Goal: Information Seeking & Learning: Learn about a topic

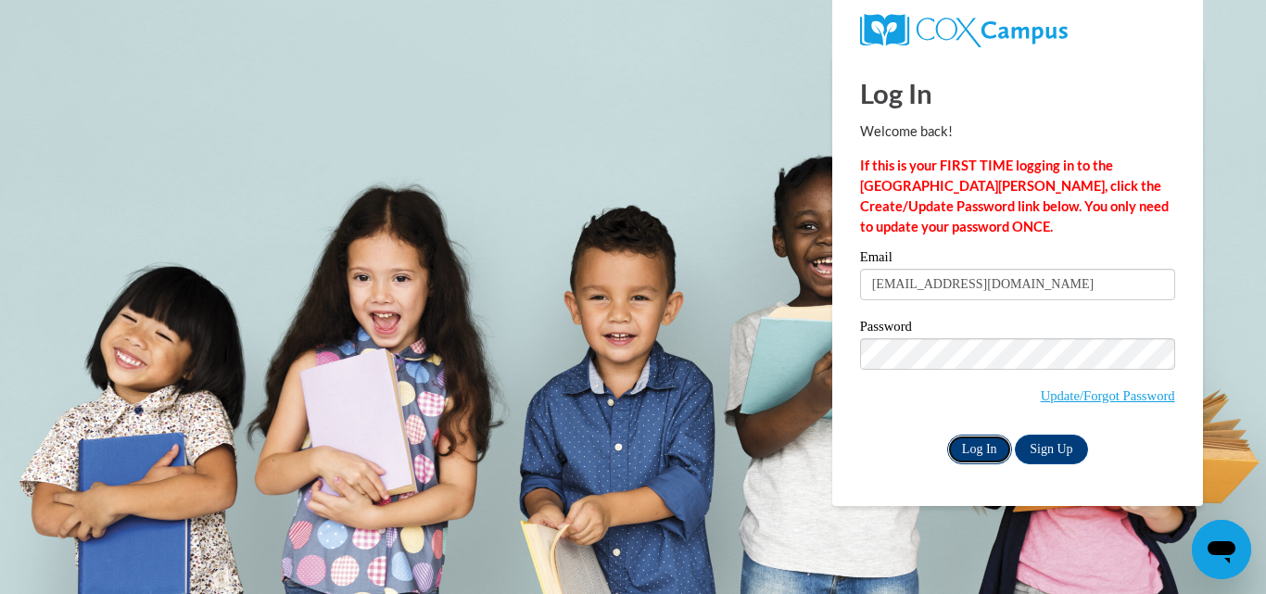
click at [968, 444] on input "Log In" at bounding box center [979, 450] width 65 height 30
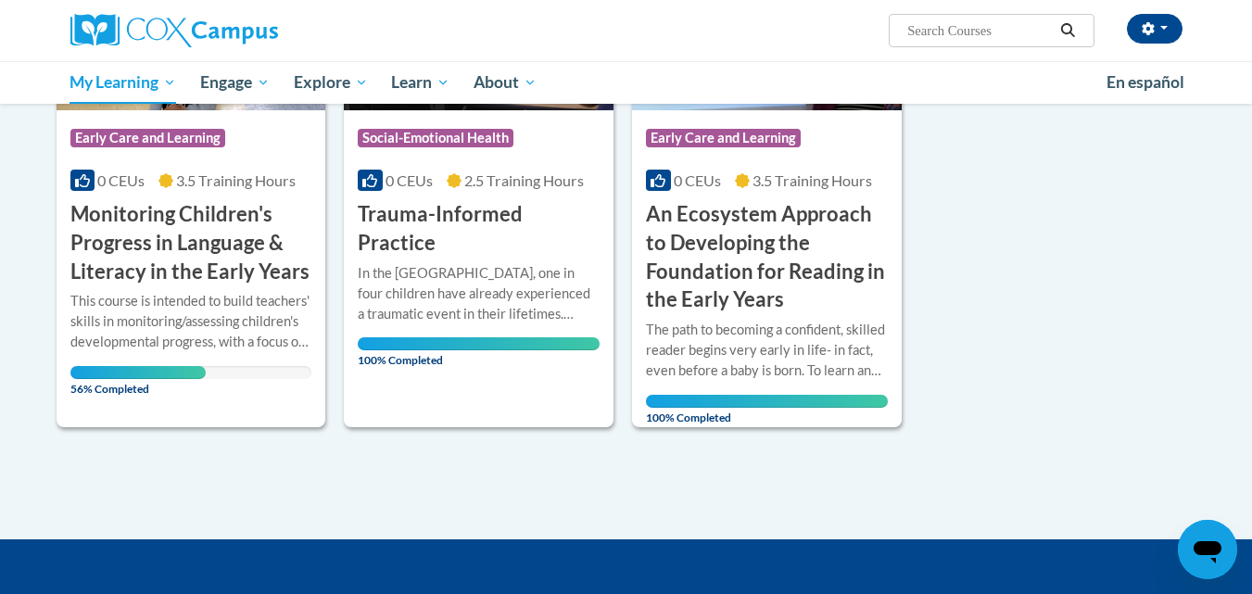
scroll to position [379, 0]
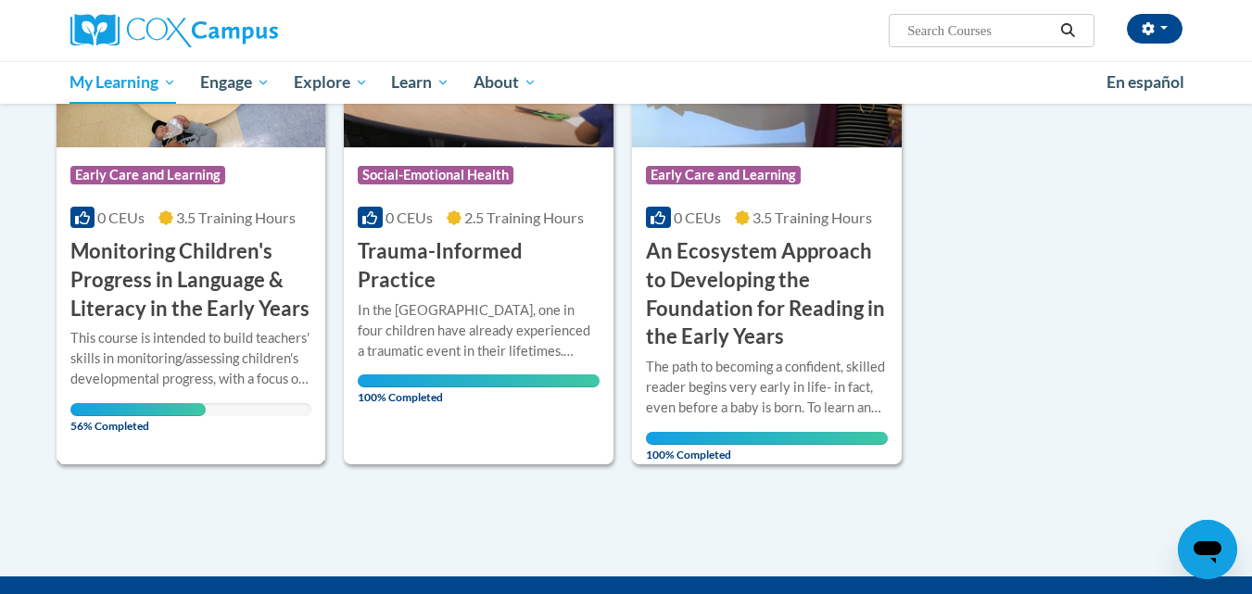
click at [200, 417] on span "56% Completed" at bounding box center [137, 418] width 135 height 30
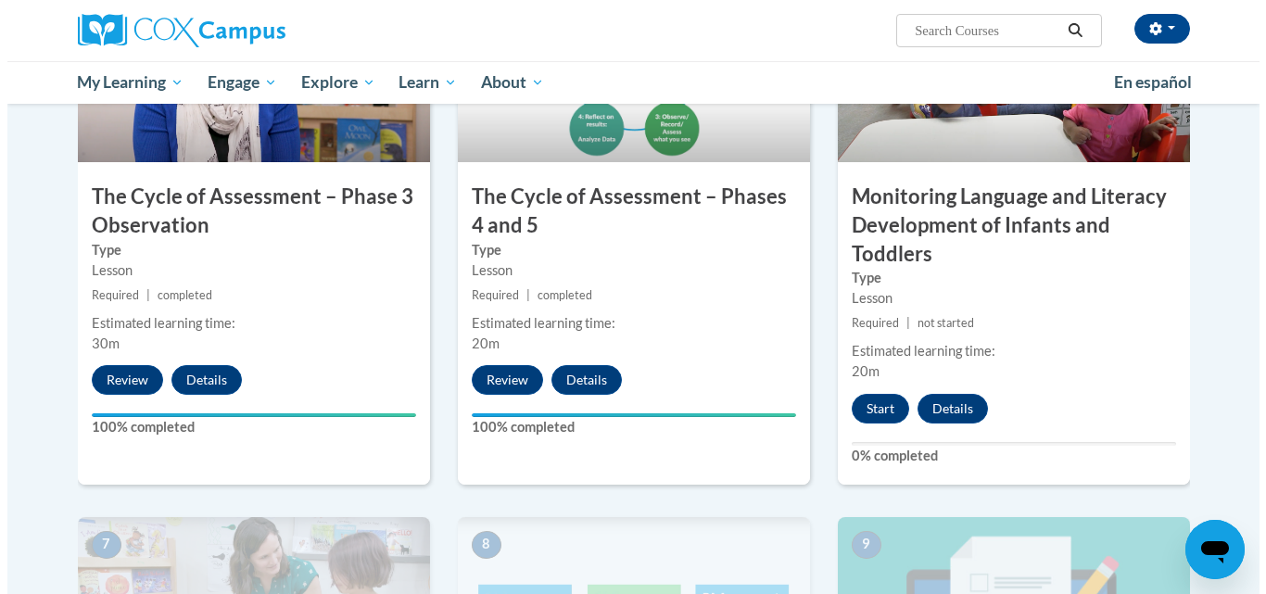
scroll to position [1025, 0]
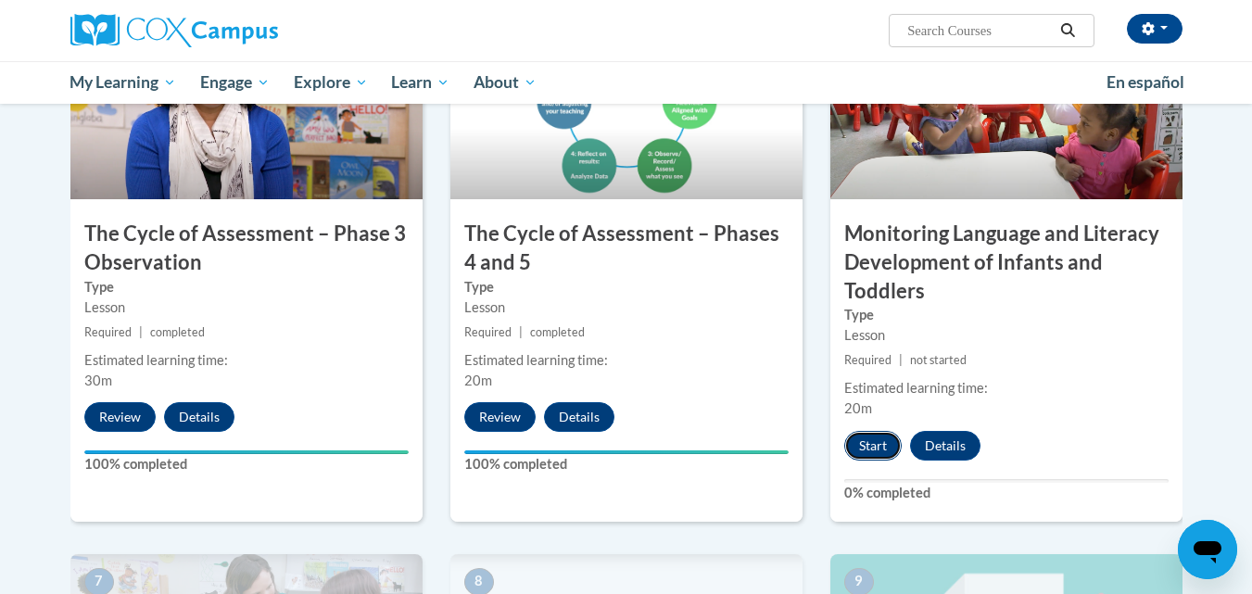
click at [880, 451] on button "Start" at bounding box center [872, 446] width 57 height 30
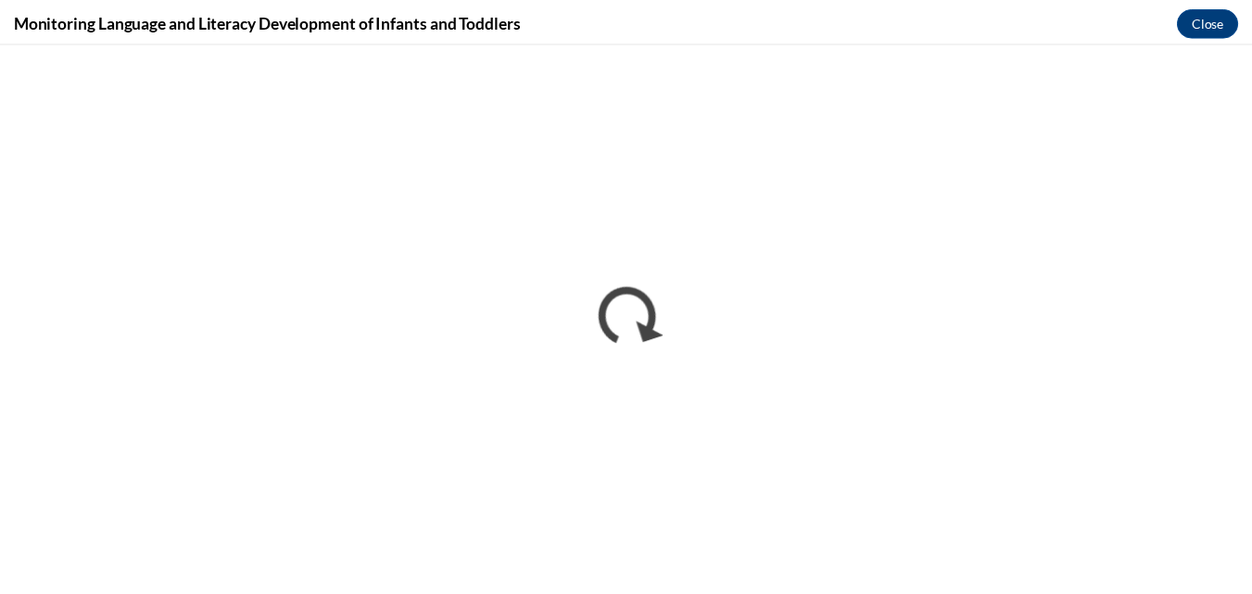
scroll to position [0, 0]
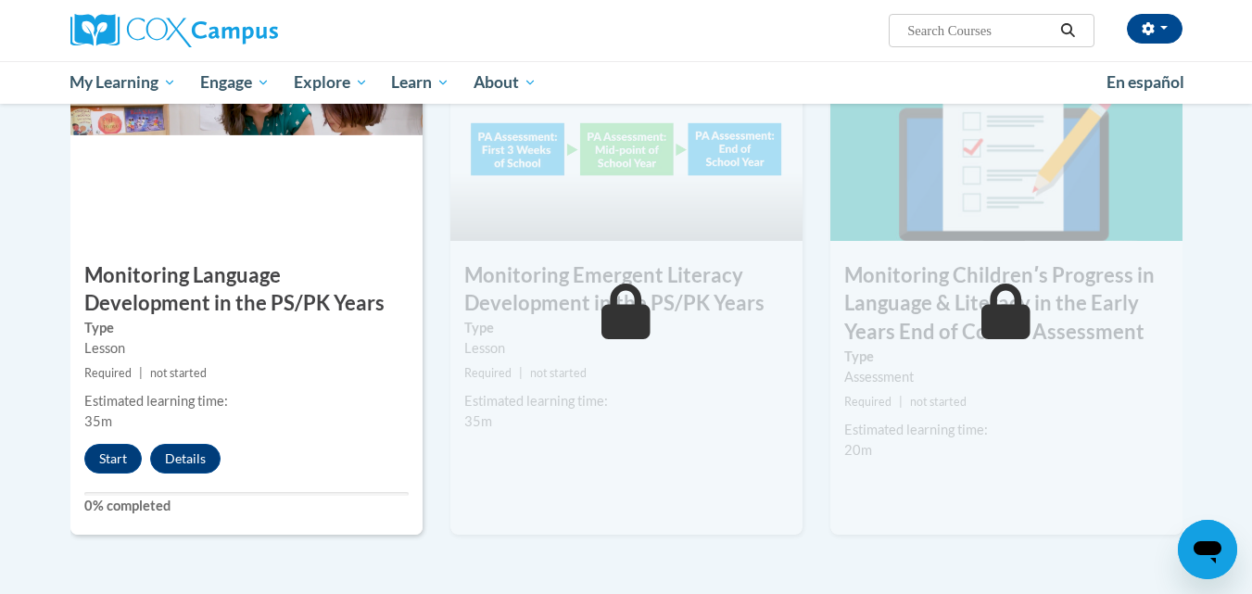
scroll to position [1523, 0]
